Goal: Book appointment/travel/reservation

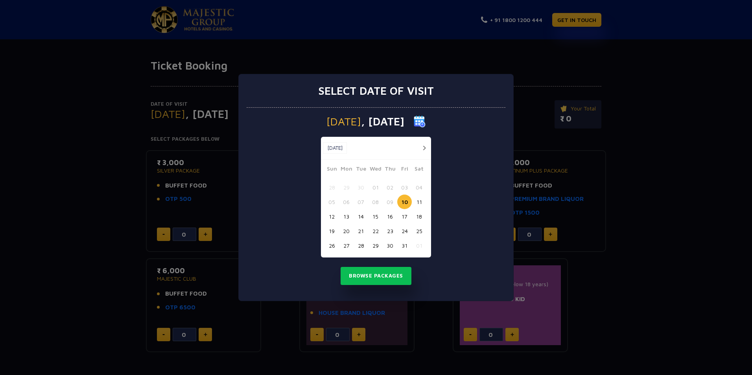
click at [427, 146] on button "button" at bounding box center [425, 148] width 10 height 10
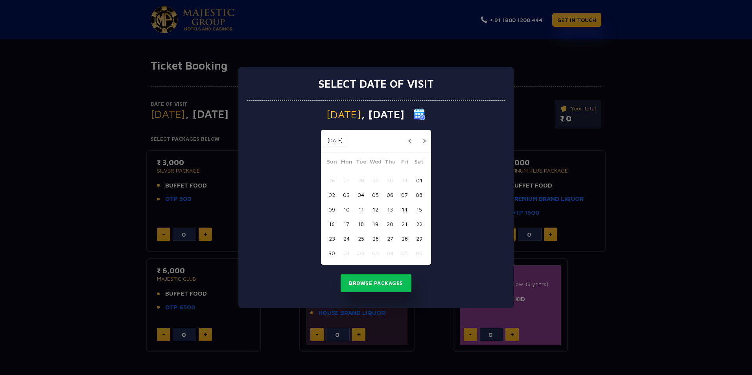
click at [334, 209] on button "09" at bounding box center [332, 209] width 15 height 15
click at [388, 283] on button "Browse Packages" at bounding box center [376, 284] width 71 height 18
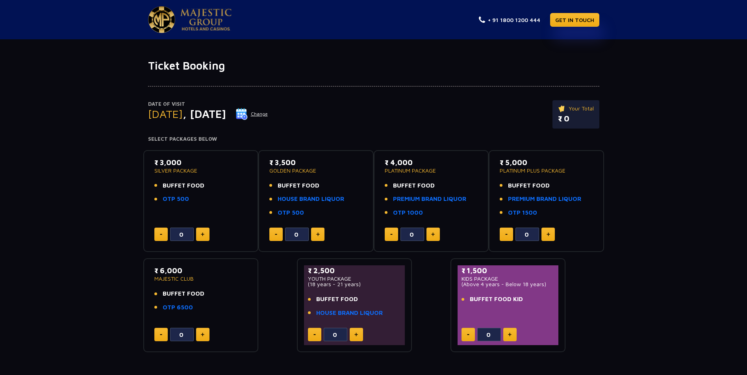
click at [203, 333] on img at bounding box center [203, 335] width 4 height 4
type input "1"
click at [359, 328] on button at bounding box center [355, 334] width 13 height 13
type input "1"
click at [514, 335] on button at bounding box center [509, 334] width 13 height 13
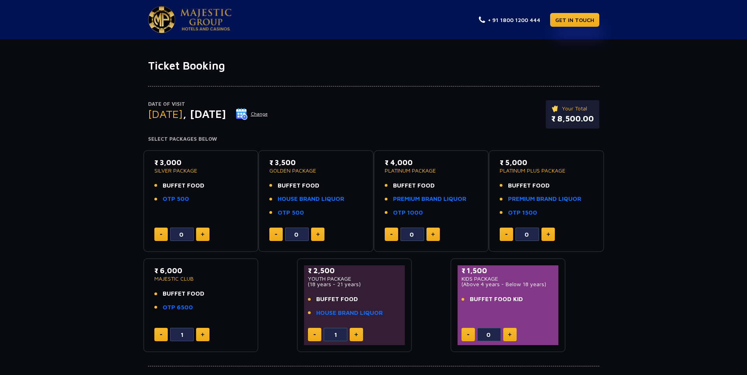
type input "1"
click at [268, 116] on button "Change" at bounding box center [251, 114] width 33 height 13
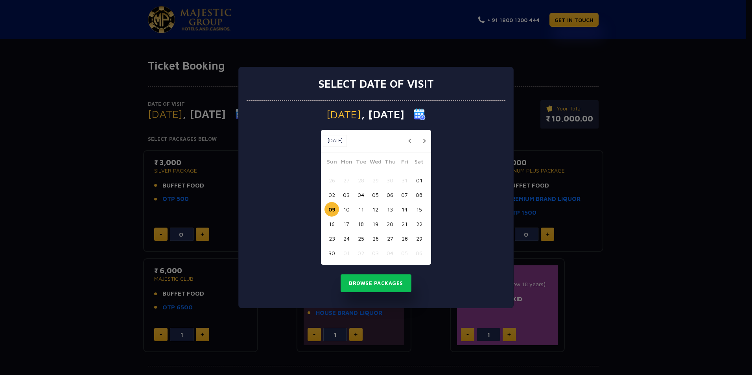
click at [346, 211] on button "10" at bounding box center [346, 209] width 15 height 15
click at [379, 279] on button "Browse Packages" at bounding box center [376, 284] width 71 height 18
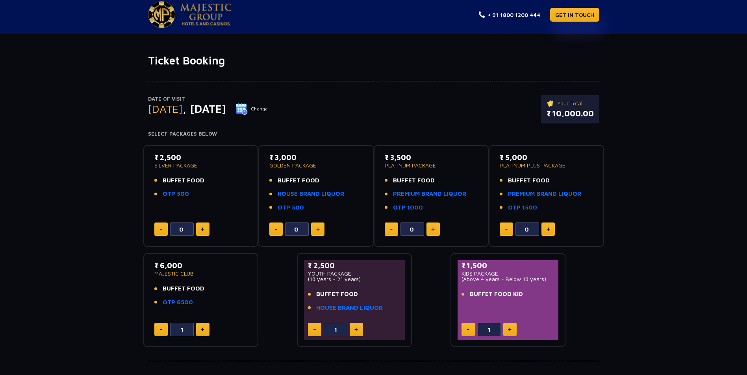
scroll to position [79, 0]
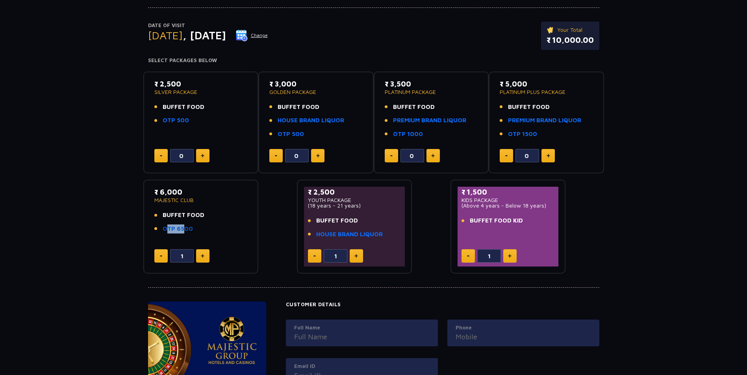
drag, startPoint x: 194, startPoint y: 229, endPoint x: 174, endPoint y: 229, distance: 19.7
click at [174, 229] on li "OTP 6500" at bounding box center [200, 229] width 93 height 9
drag, startPoint x: 174, startPoint y: 229, endPoint x: 202, endPoint y: 233, distance: 28.3
click at [202, 233] on li "OTP 6500" at bounding box center [200, 229] width 93 height 9
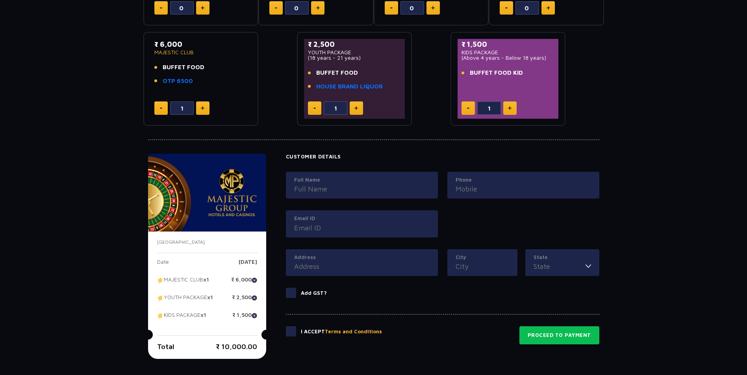
scroll to position [69, 0]
